Goal: Check status: Check status

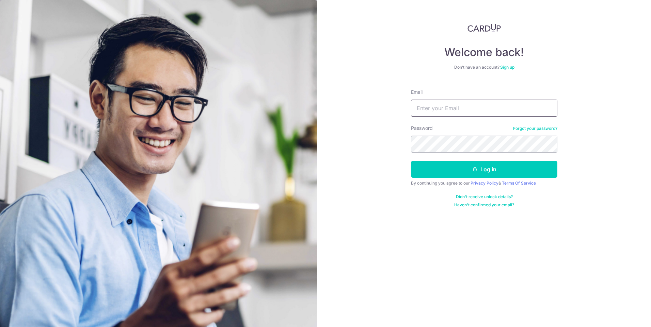
click at [442, 107] on input "Email" at bounding box center [484, 108] width 146 height 17
type input "[PERSON_NAME][EMAIL_ADDRESS][DOMAIN_NAME]"
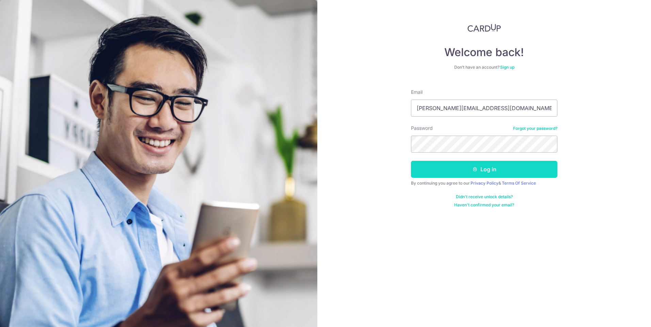
click at [503, 169] on button "Log in" at bounding box center [484, 169] width 146 height 17
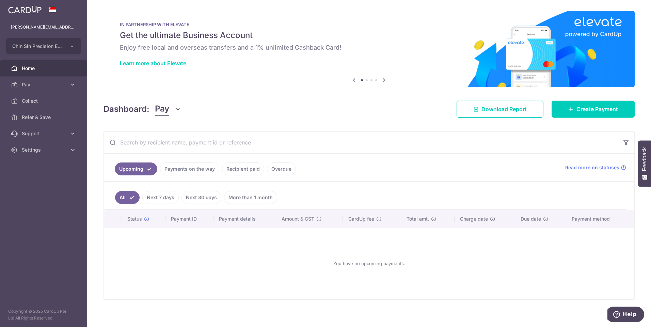
click at [194, 171] on link "Payments on the way" at bounding box center [189, 169] width 59 height 13
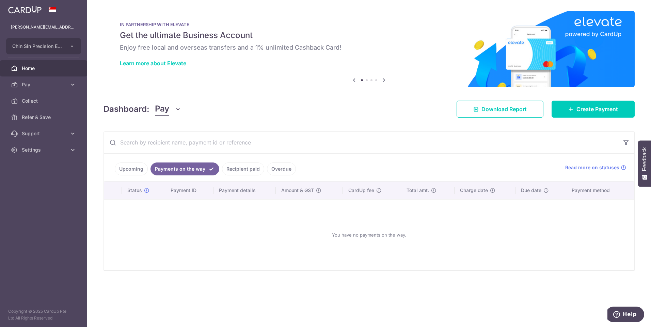
click at [238, 172] on link "Recipient paid" at bounding box center [243, 169] width 42 height 13
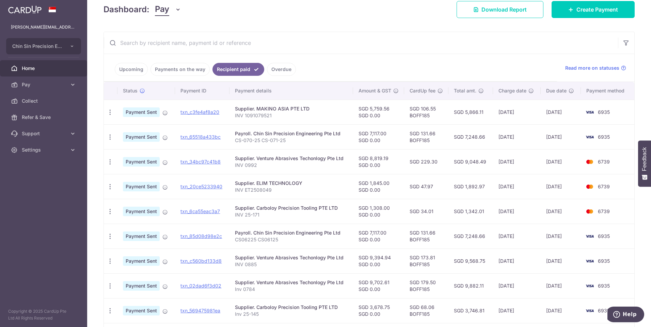
scroll to position [102, 0]
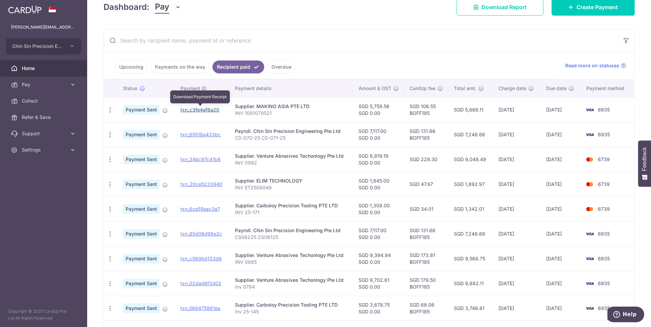
click at [205, 109] on link "txn_c3fe4af8a20" at bounding box center [199, 110] width 39 height 6
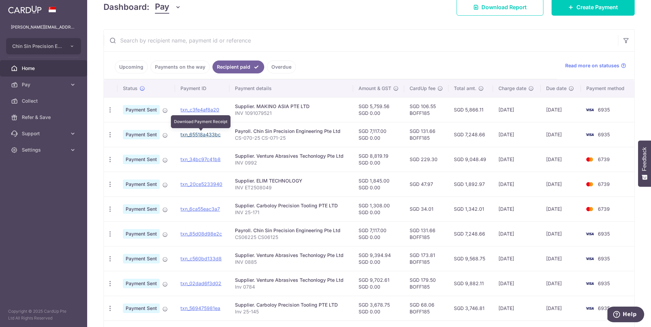
drag, startPoint x: 206, startPoint y: 133, endPoint x: 355, endPoint y: 30, distance: 181.4
click at [206, 133] on link "txn_65518a433bc" at bounding box center [200, 135] width 40 height 6
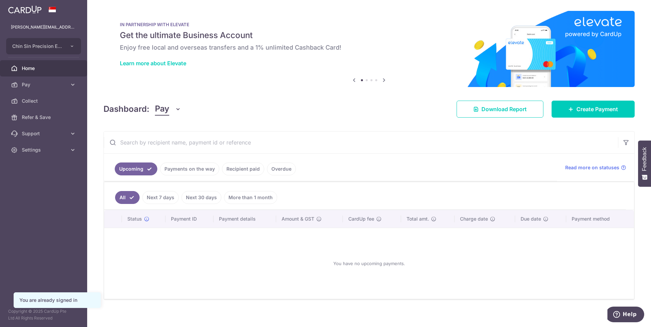
click at [250, 171] on link "Recipient paid" at bounding box center [243, 169] width 42 height 13
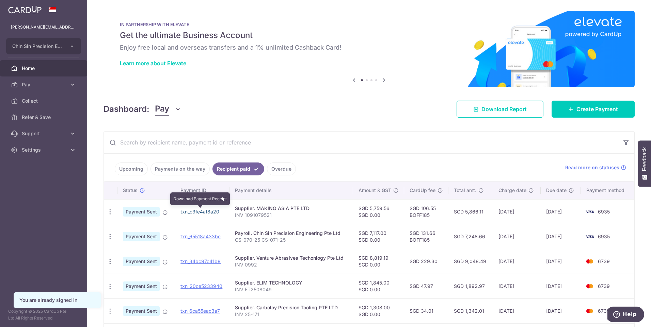
click at [200, 212] on link "txn_c3fe4af8a20" at bounding box center [199, 212] width 39 height 6
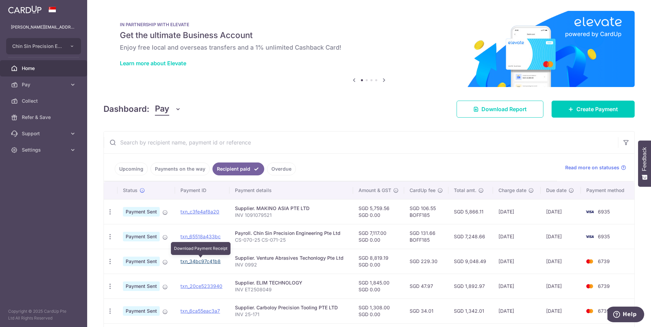
drag, startPoint x: 194, startPoint y: 262, endPoint x: 360, endPoint y: 29, distance: 286.2
click at [194, 262] on link "txn_34bc97c41b8" at bounding box center [200, 262] width 40 height 6
